Goal: Navigation & Orientation: Find specific page/section

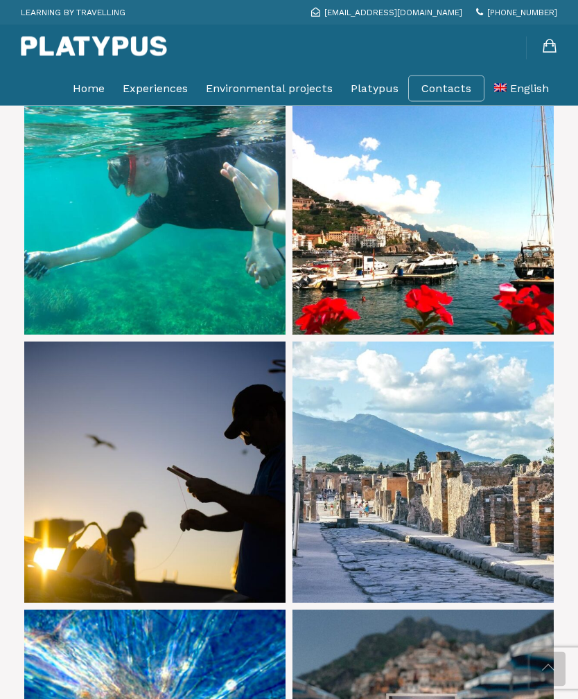
scroll to position [760, 0]
click at [207, 503] on link at bounding box center [154, 471] width 261 height 261
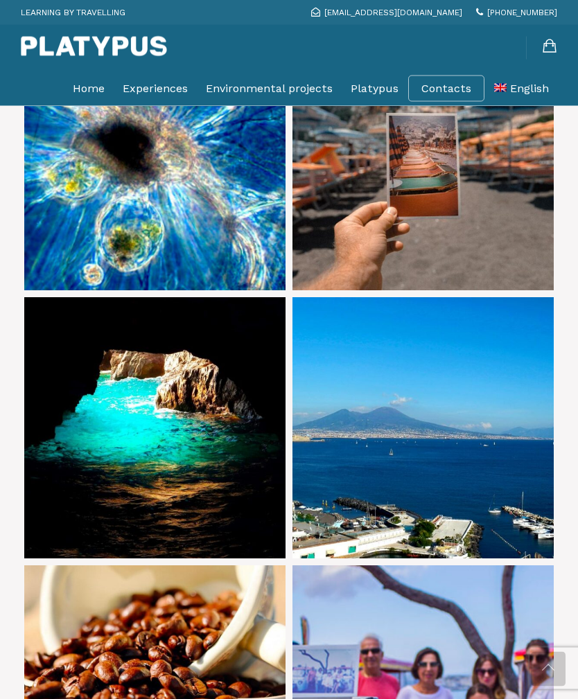
scroll to position [1346, 0]
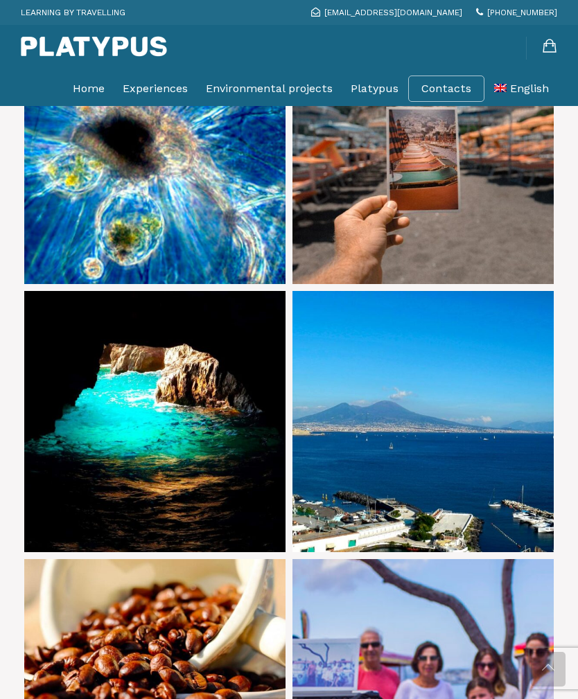
click at [229, 456] on link at bounding box center [154, 421] width 261 height 261
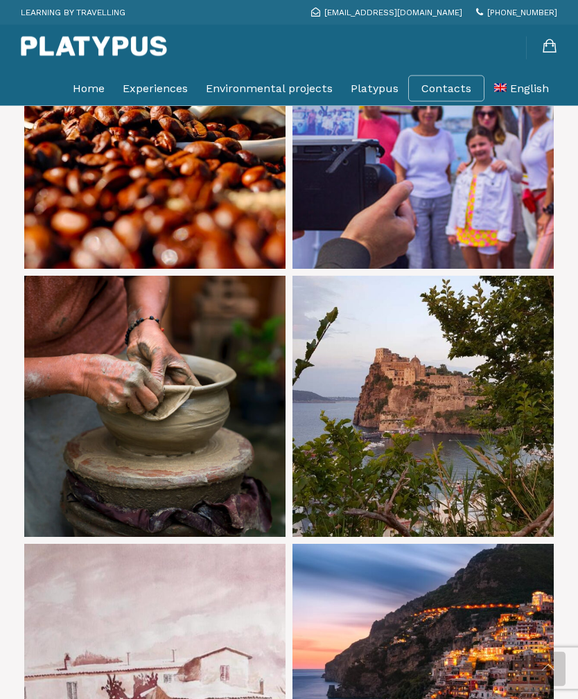
scroll to position [1898, 0]
click at [501, 420] on link at bounding box center [422, 406] width 261 height 261
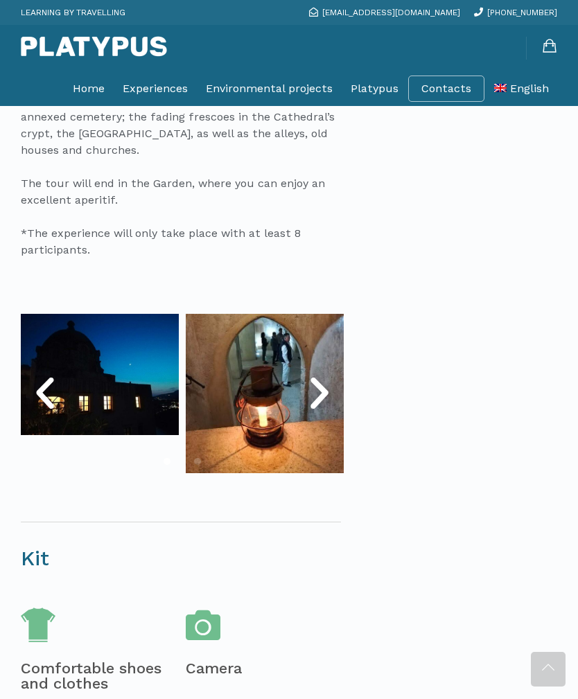
scroll to position [722, 0]
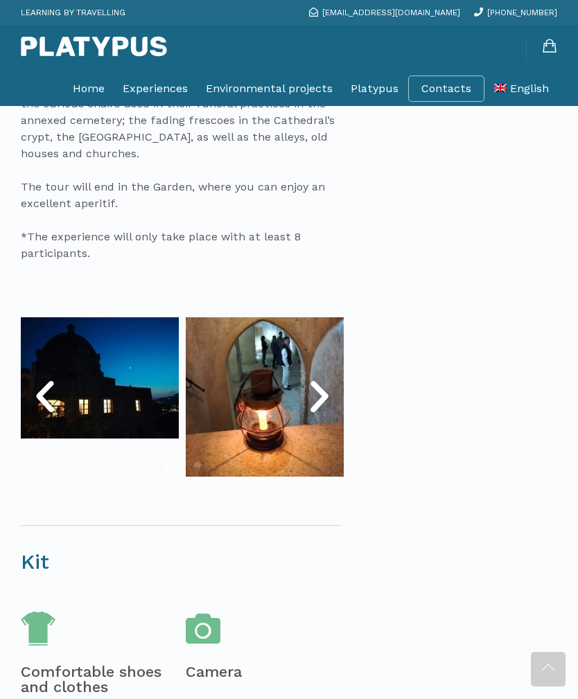
click at [319, 396] on icon "Next slide" at bounding box center [319, 397] width 42 height 42
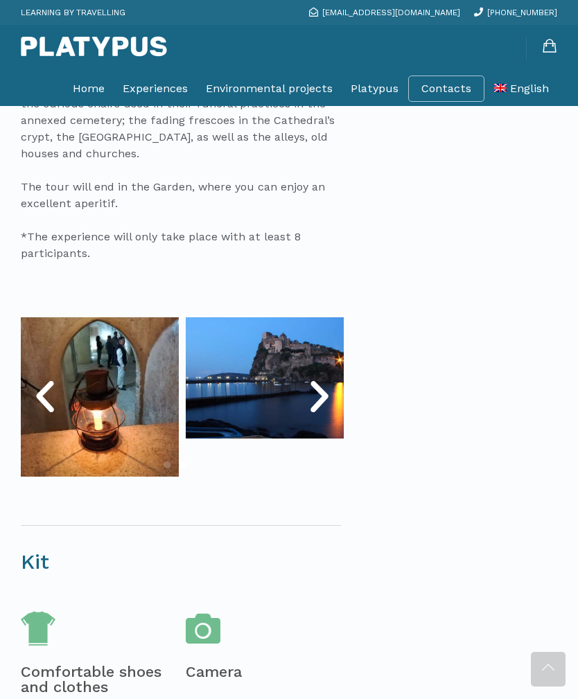
click at [317, 399] on icon "Next slide" at bounding box center [319, 397] width 42 height 42
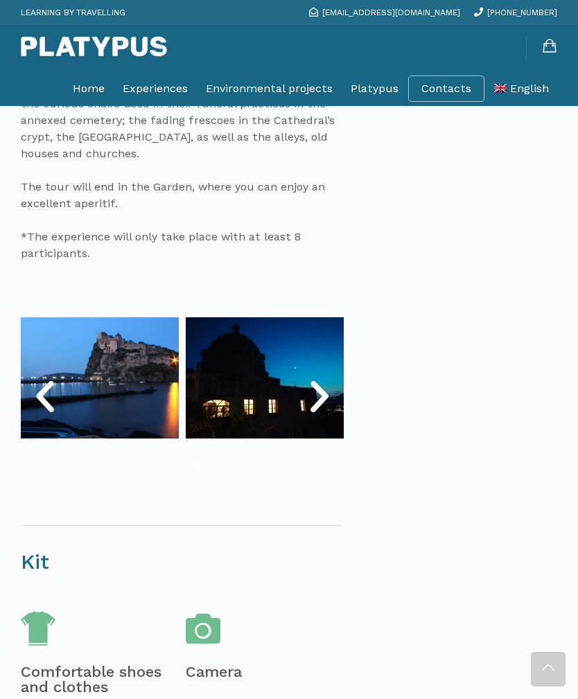
click at [320, 395] on icon "Next slide" at bounding box center [319, 397] width 42 height 42
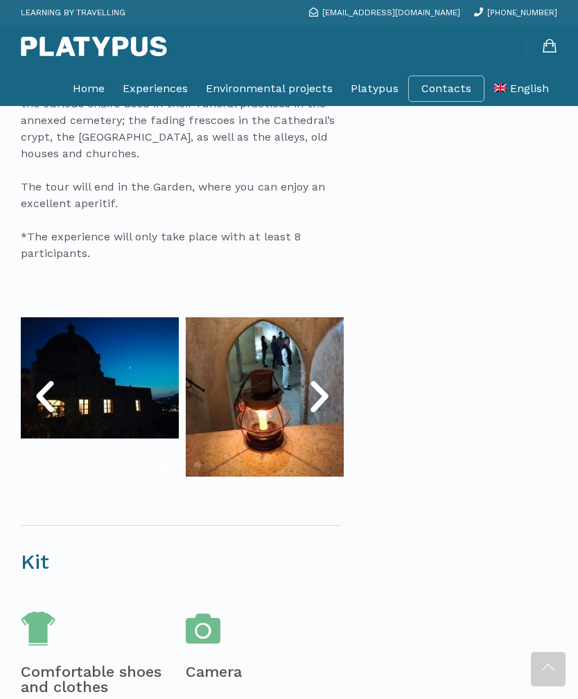
click at [324, 399] on icon "Next slide" at bounding box center [319, 397] width 42 height 42
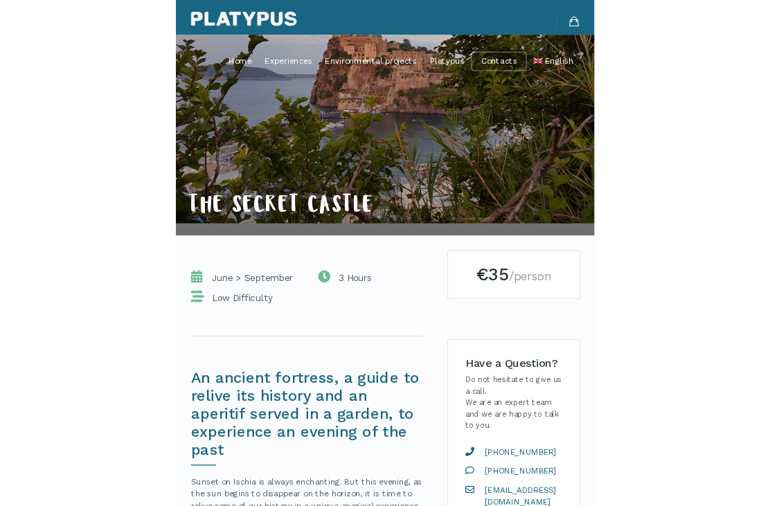
scroll to position [0, 0]
